Goal: Book appointment/travel/reservation

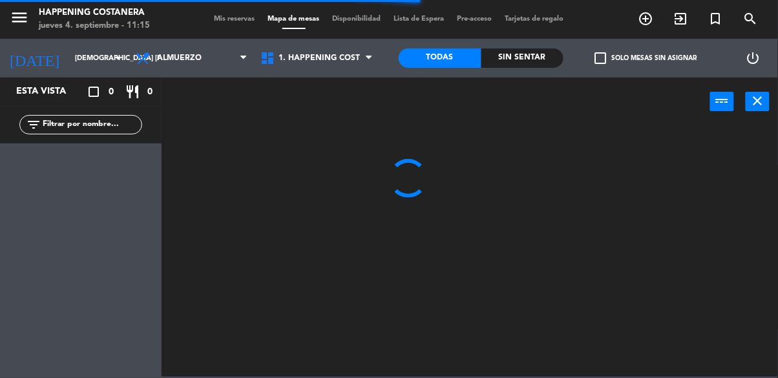
click at [648, 19] on icon "add_circle_outline" at bounding box center [646, 19] width 16 height 16
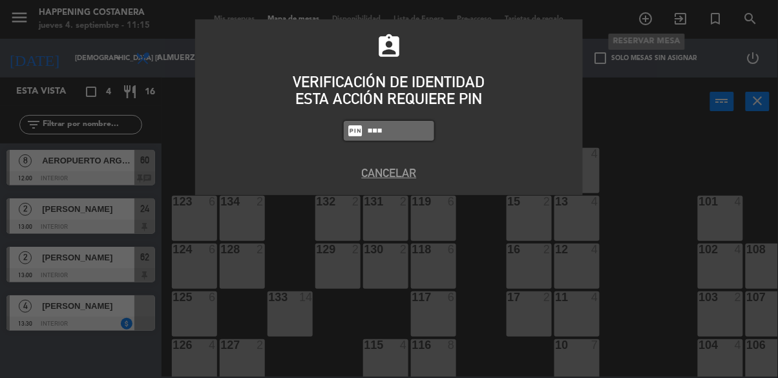
type input "9660"
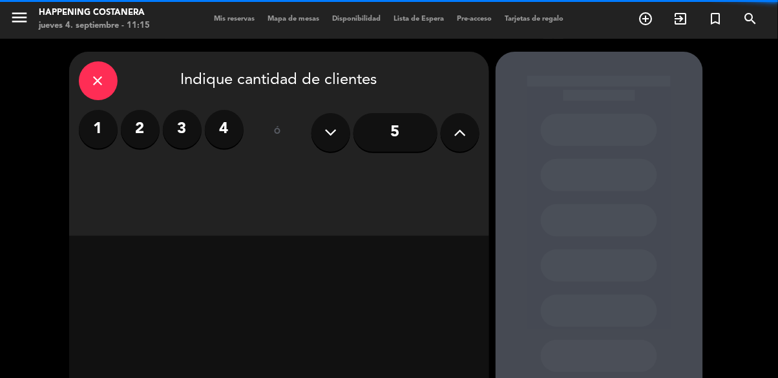
click at [96, 76] on icon "close" at bounding box center [98, 81] width 16 height 16
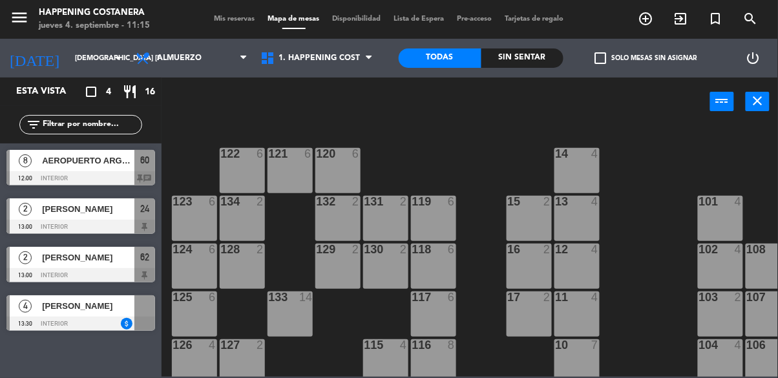
click at [74, 183] on div at bounding box center [80, 178] width 149 height 14
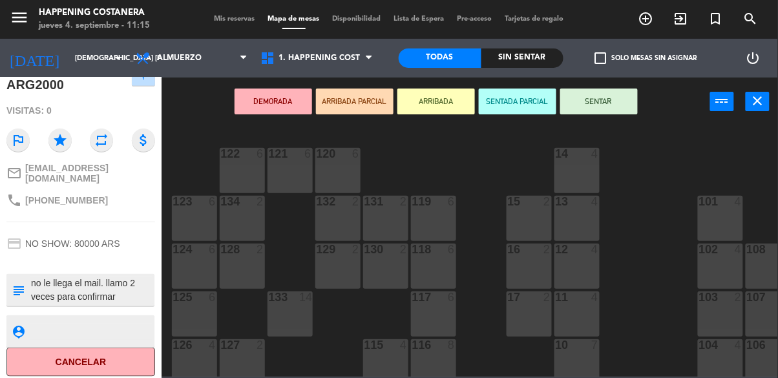
scroll to position [101, 0]
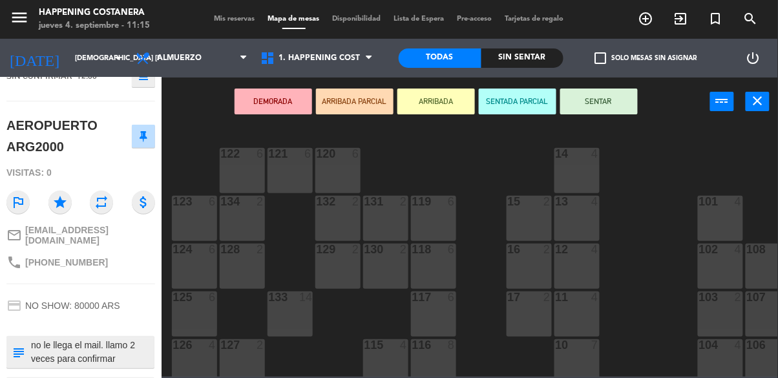
click at [642, 253] on div "69 2 122 6 121 6 120 6 14 4 CAVA 22 101 4 94 2 70 2 123 6 131 2 134 2 132 2 13 …" at bounding box center [473, 251] width 609 height 252
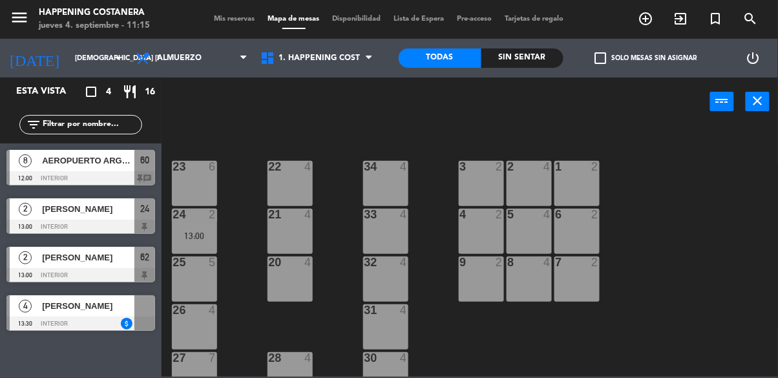
scroll to position [493, 0]
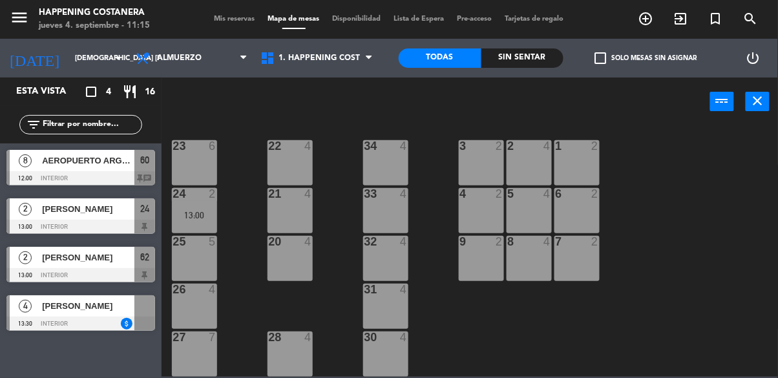
click at [650, 176] on div "69 2 122 6 121 6 120 6 14 4 CAVA 22 101 4 94 2 70 2 123 6 131 2 134 2 132 2 13 …" at bounding box center [473, 251] width 609 height 252
